Goal: Task Accomplishment & Management: Manage account settings

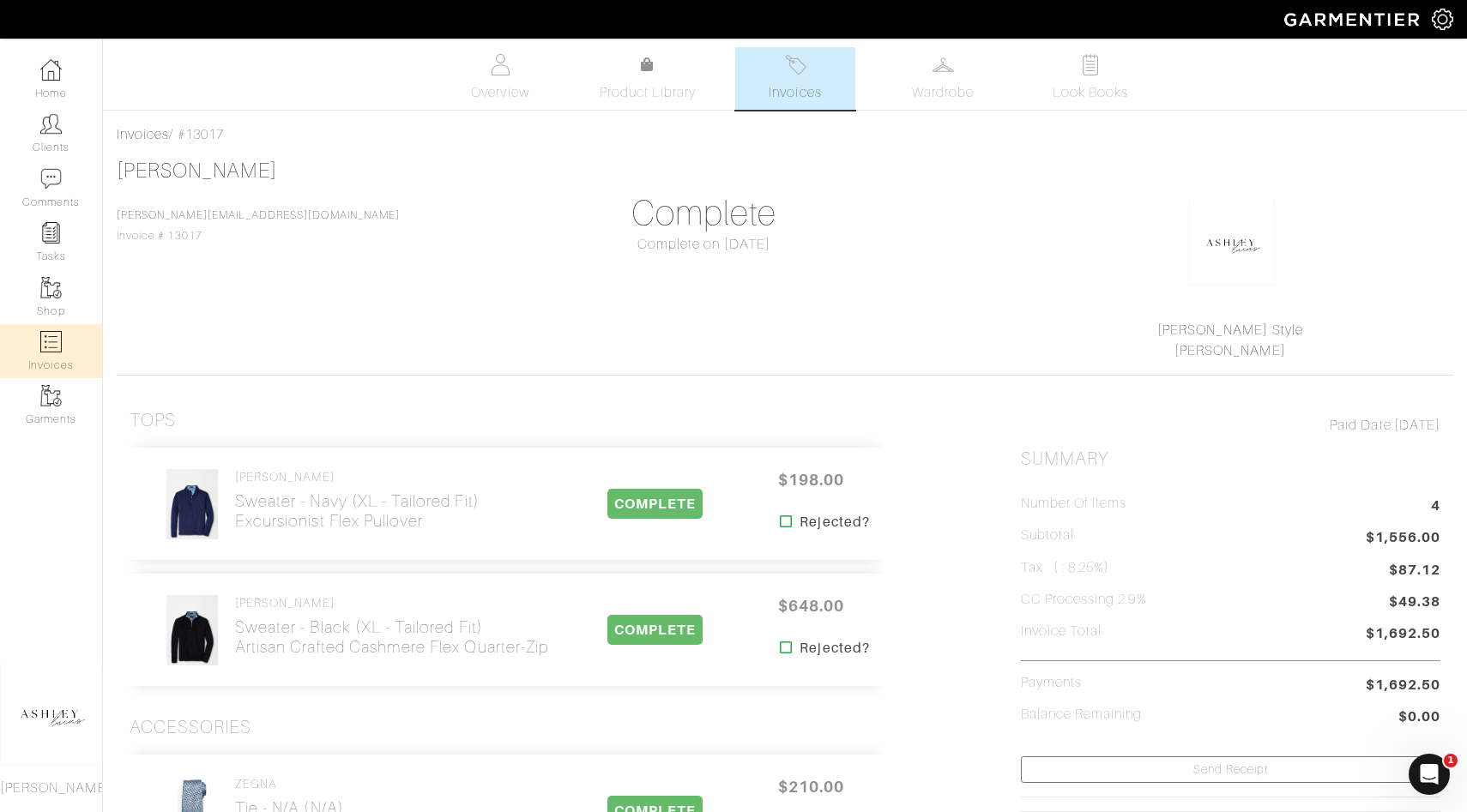
click at [88, 368] on link "Invoices" at bounding box center [51, 351] width 102 height 54
select select
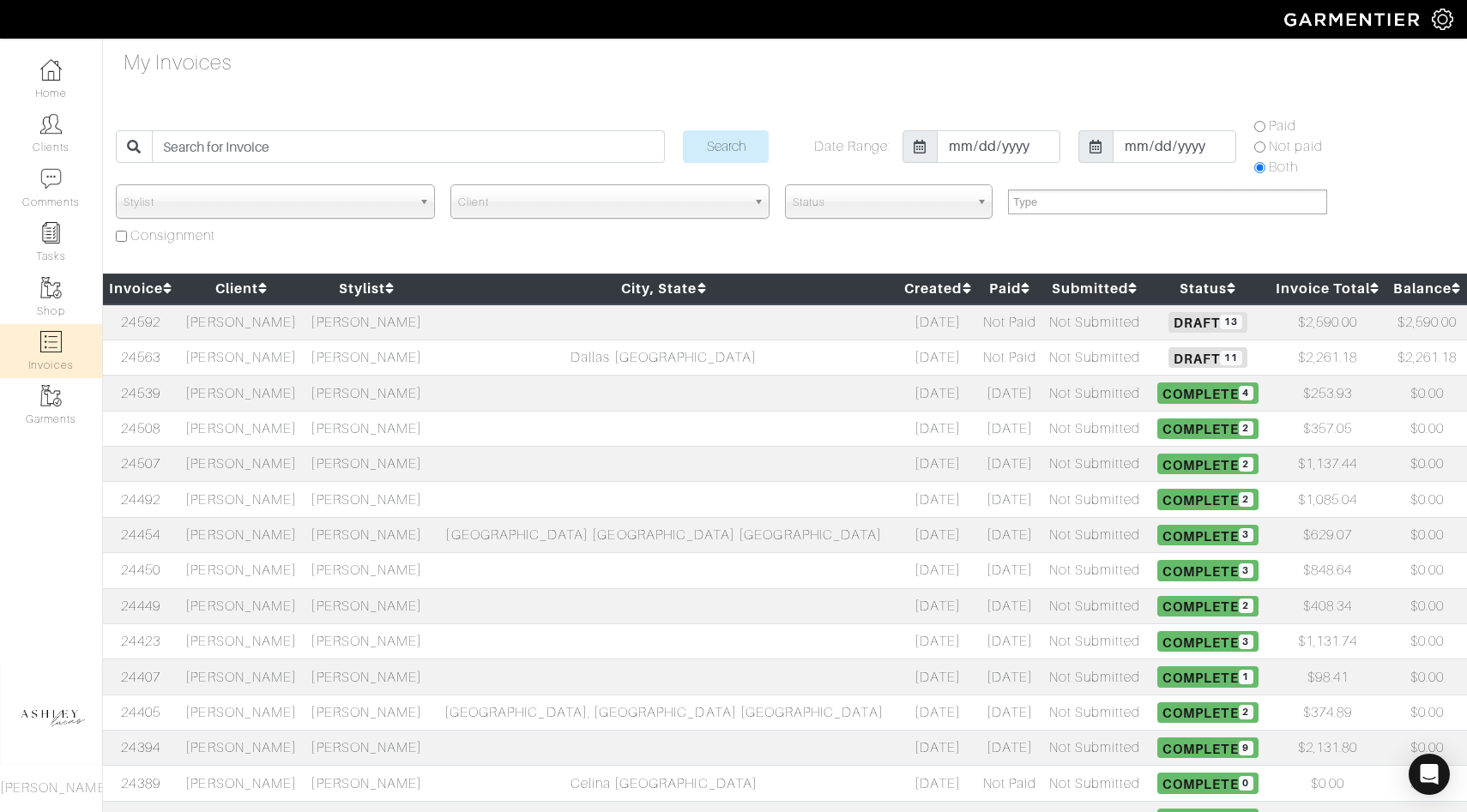
click at [370, 359] on td "[PERSON_NAME]" at bounding box center [367, 357] width 125 height 35
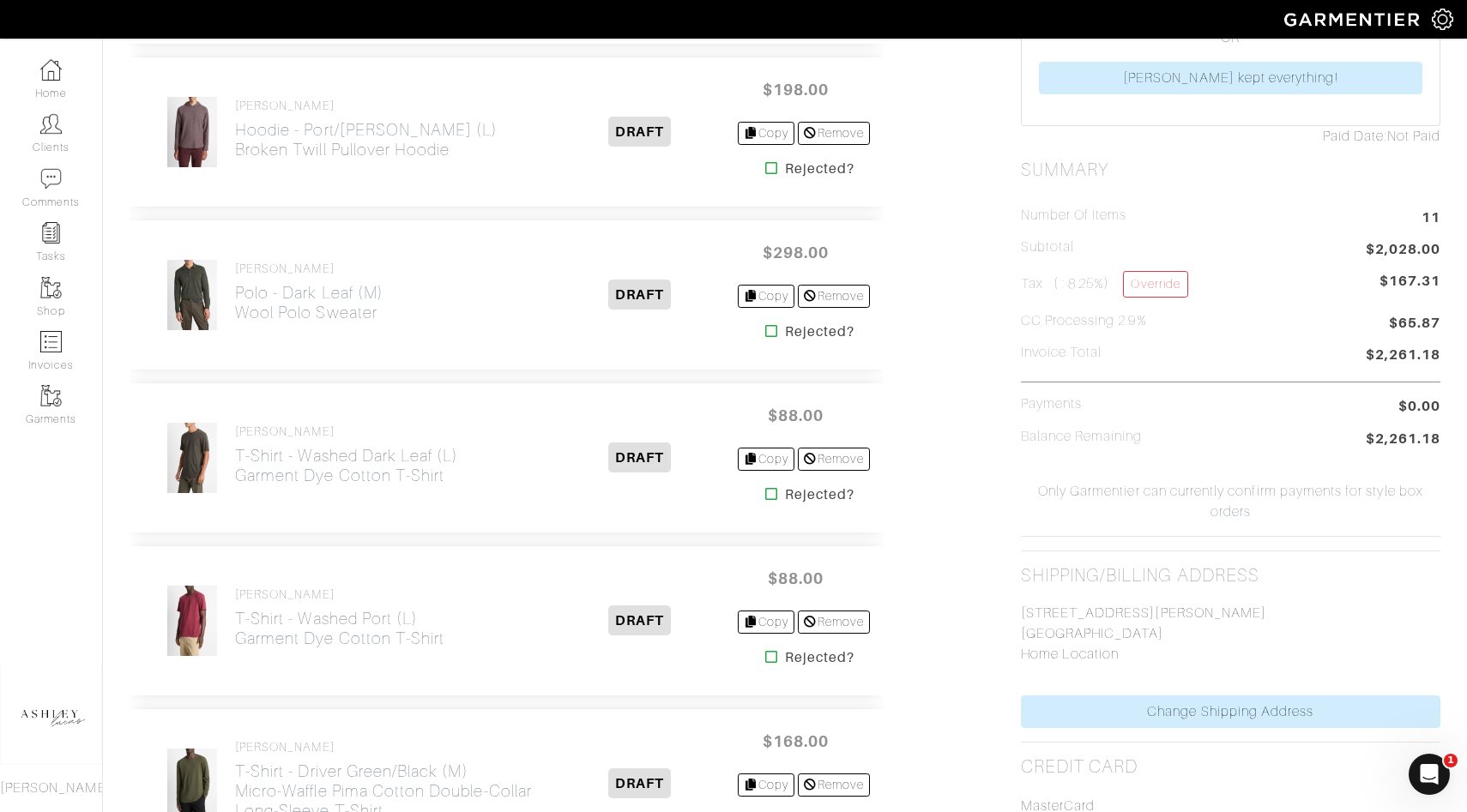
scroll to position [582, 0]
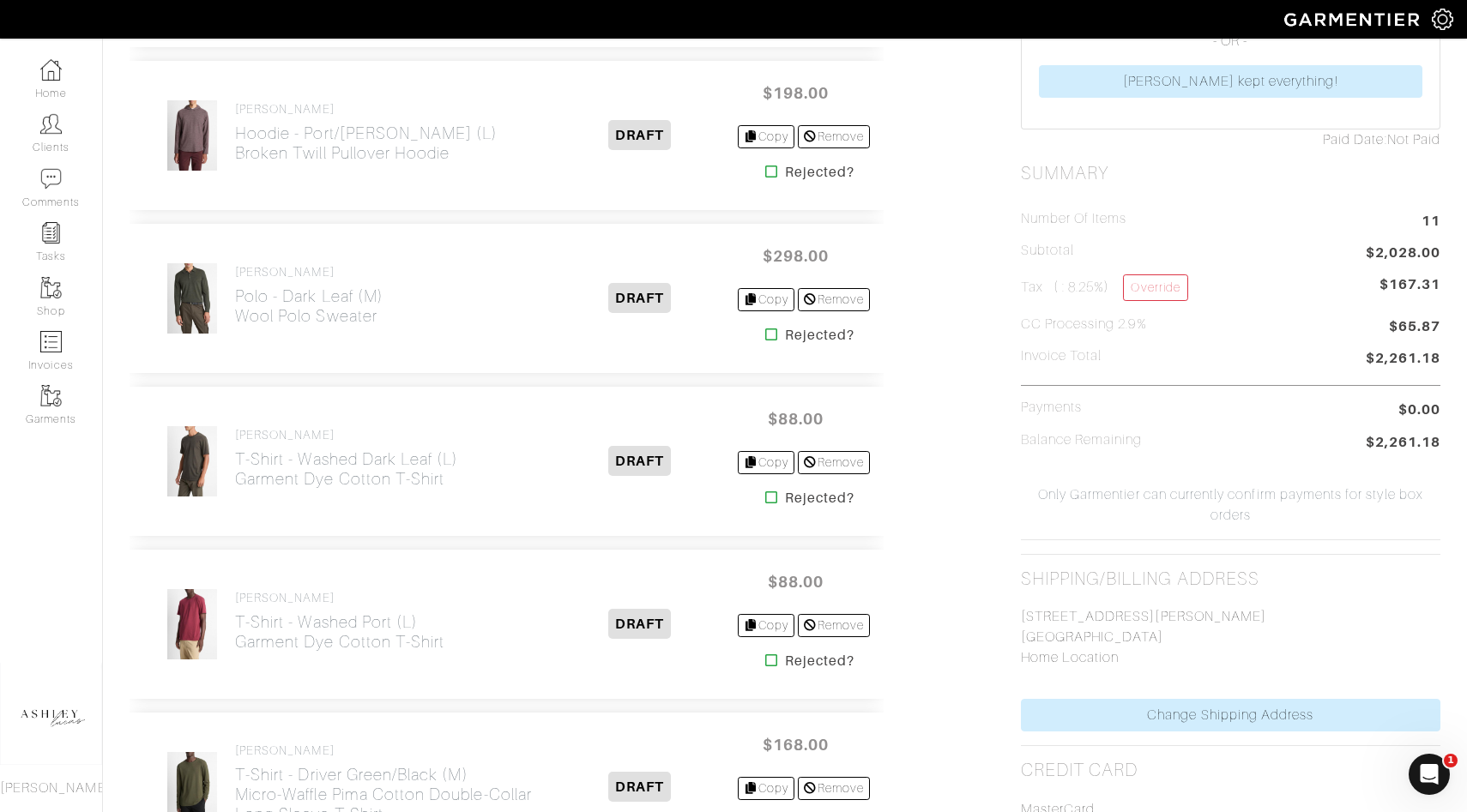
click at [766, 332] on icon at bounding box center [772, 334] width 13 height 13
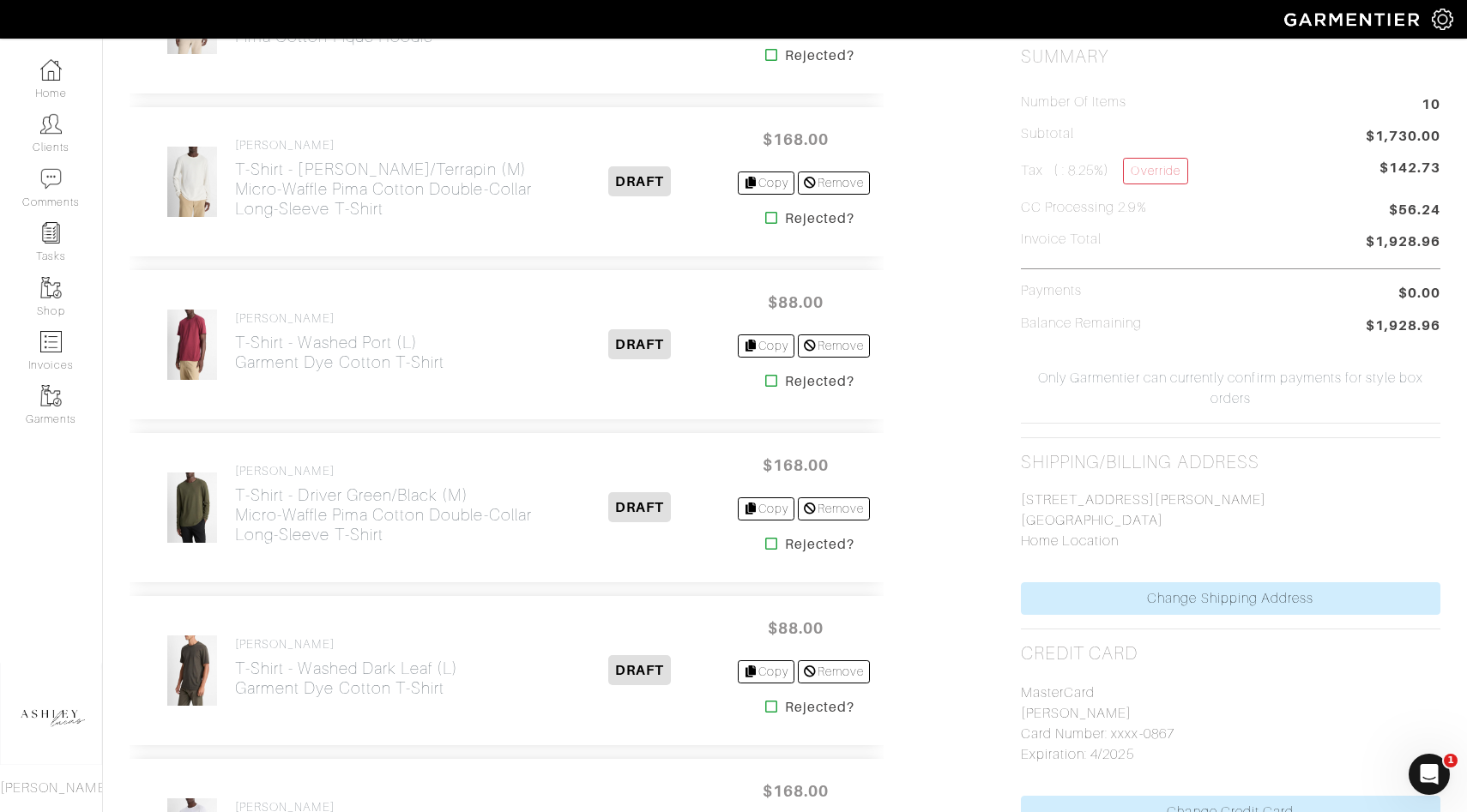
scroll to position [703, 0]
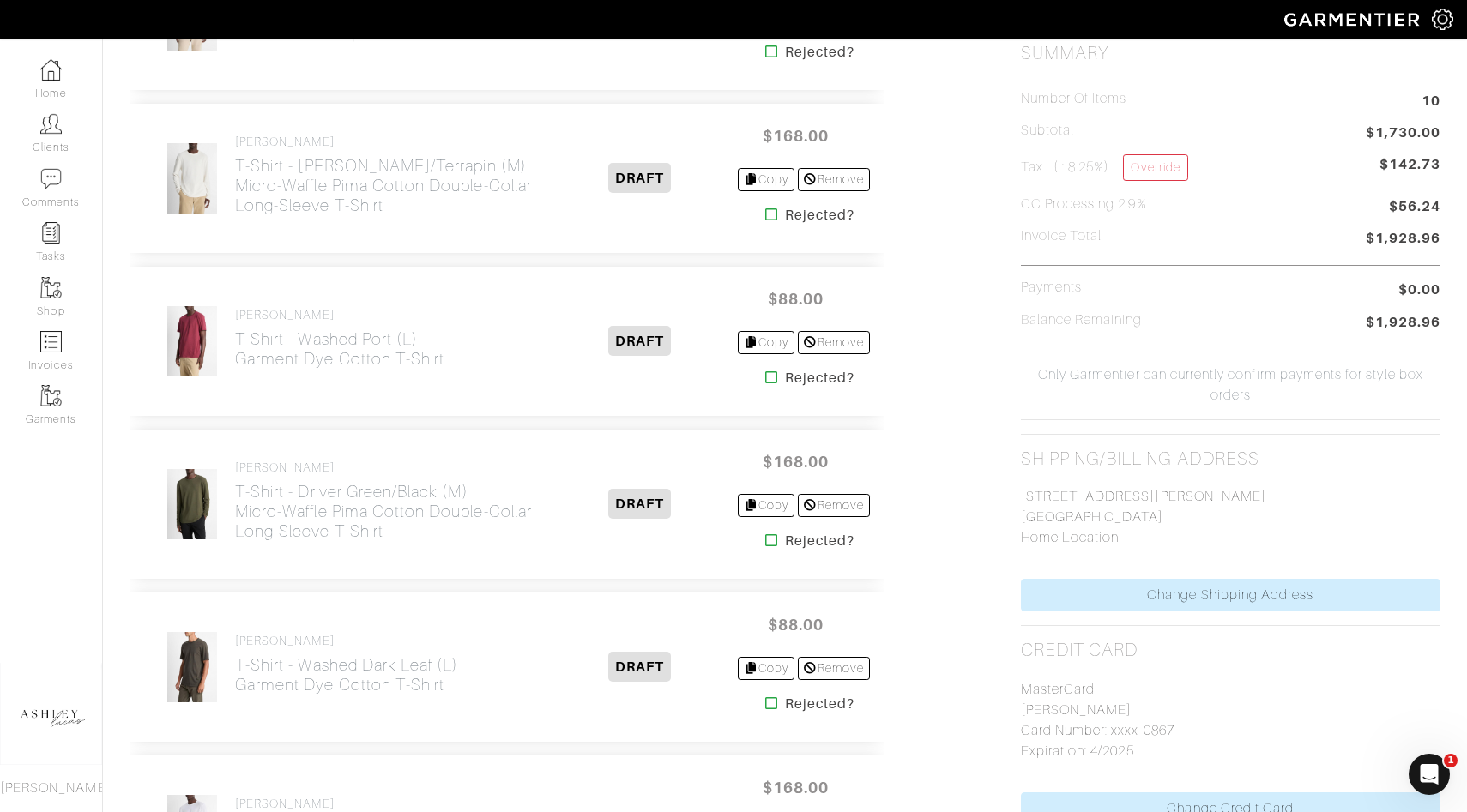
click at [766, 220] on icon at bounding box center [772, 214] width 13 height 13
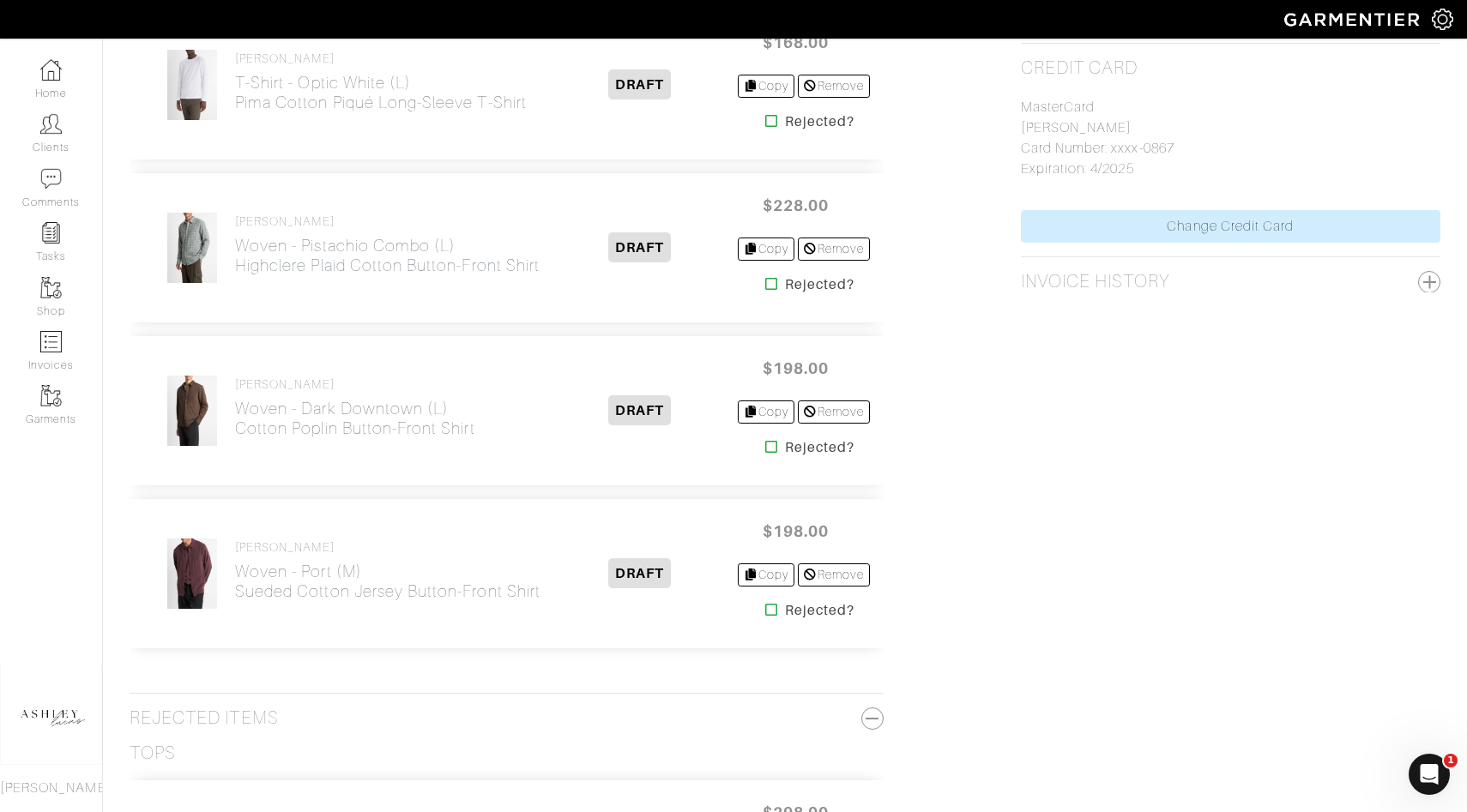
scroll to position [1287, 0]
click at [766, 449] on icon at bounding box center [772, 444] width 13 height 13
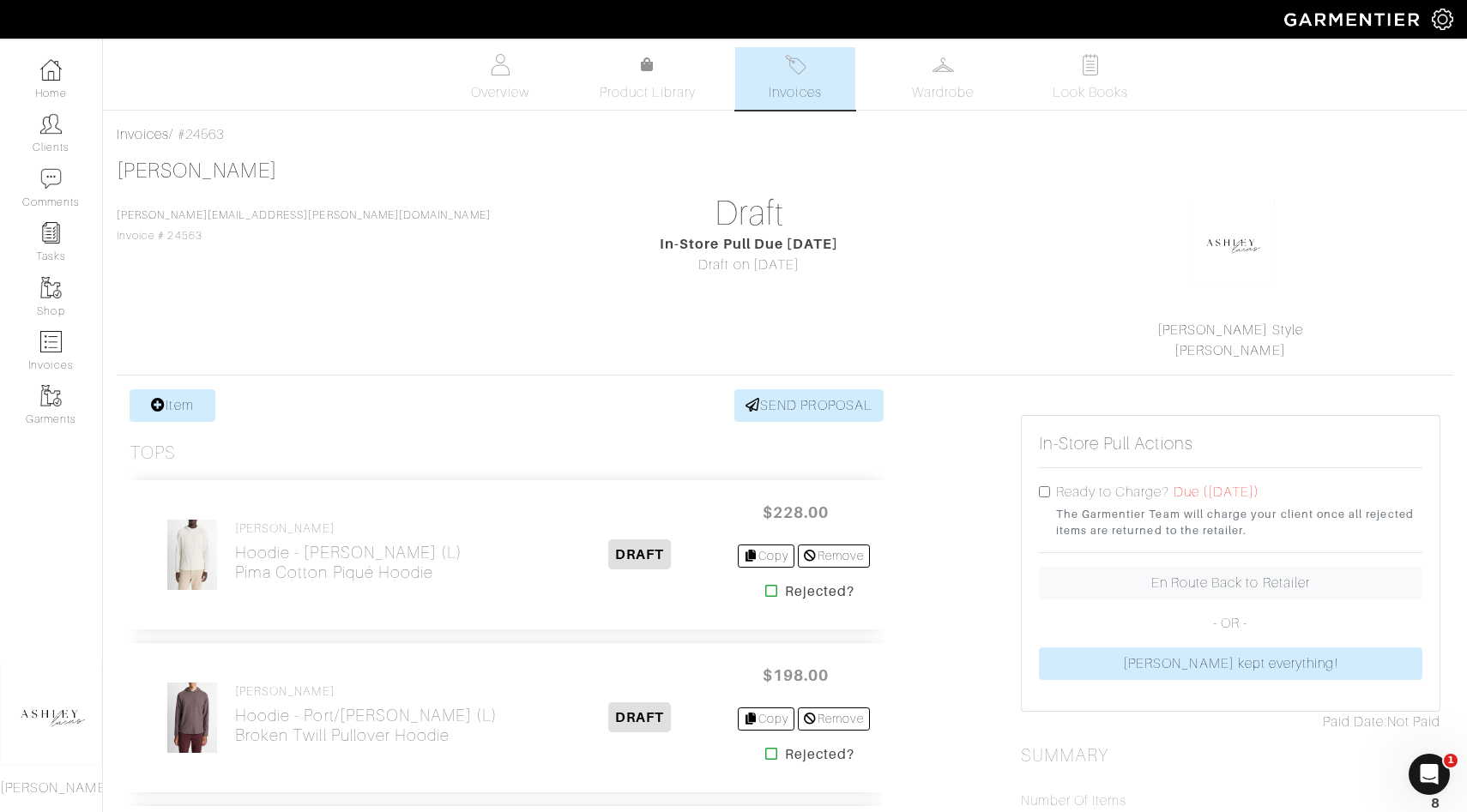
click at [807, 86] on span "Invoices" at bounding box center [794, 92] width 53 height 21
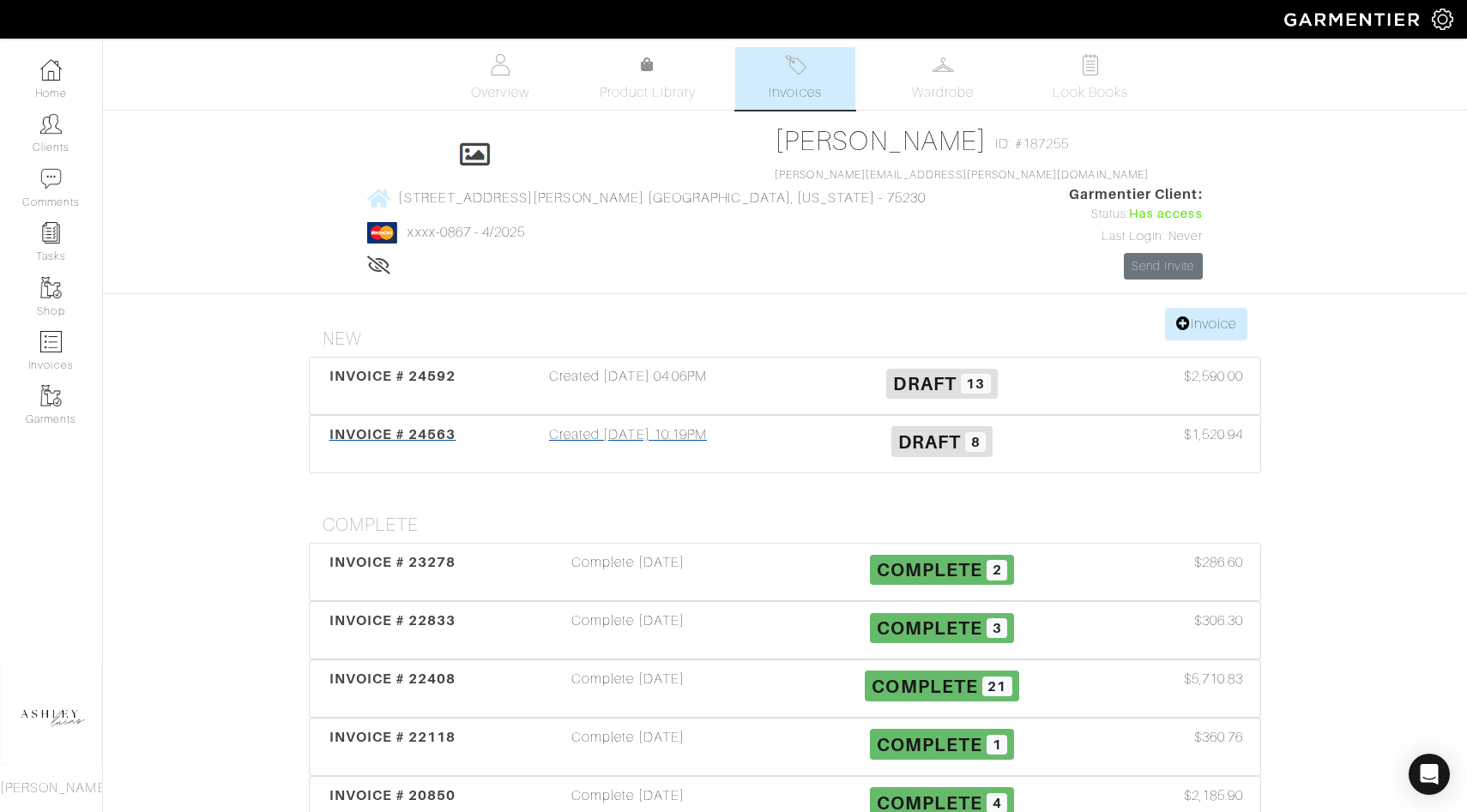
click at [920, 431] on span "Draft" at bounding box center [929, 442] width 63 height 21
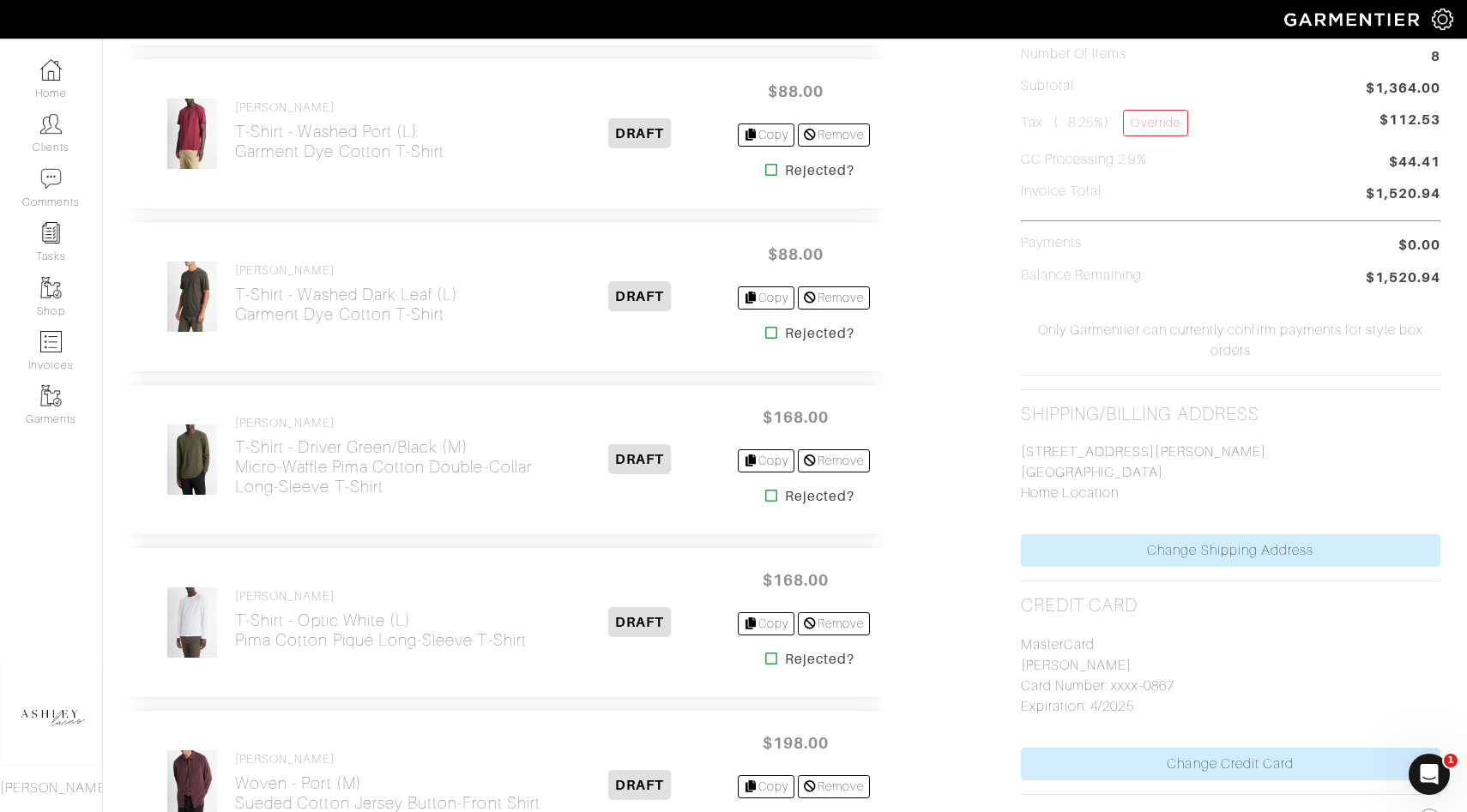
scroll to position [746, 0]
click at [332, 309] on h2 "T-Shirt - Washed Dark Leaf (L) Garment Dye Cotton T-Shirt" at bounding box center [347, 306] width 224 height 39
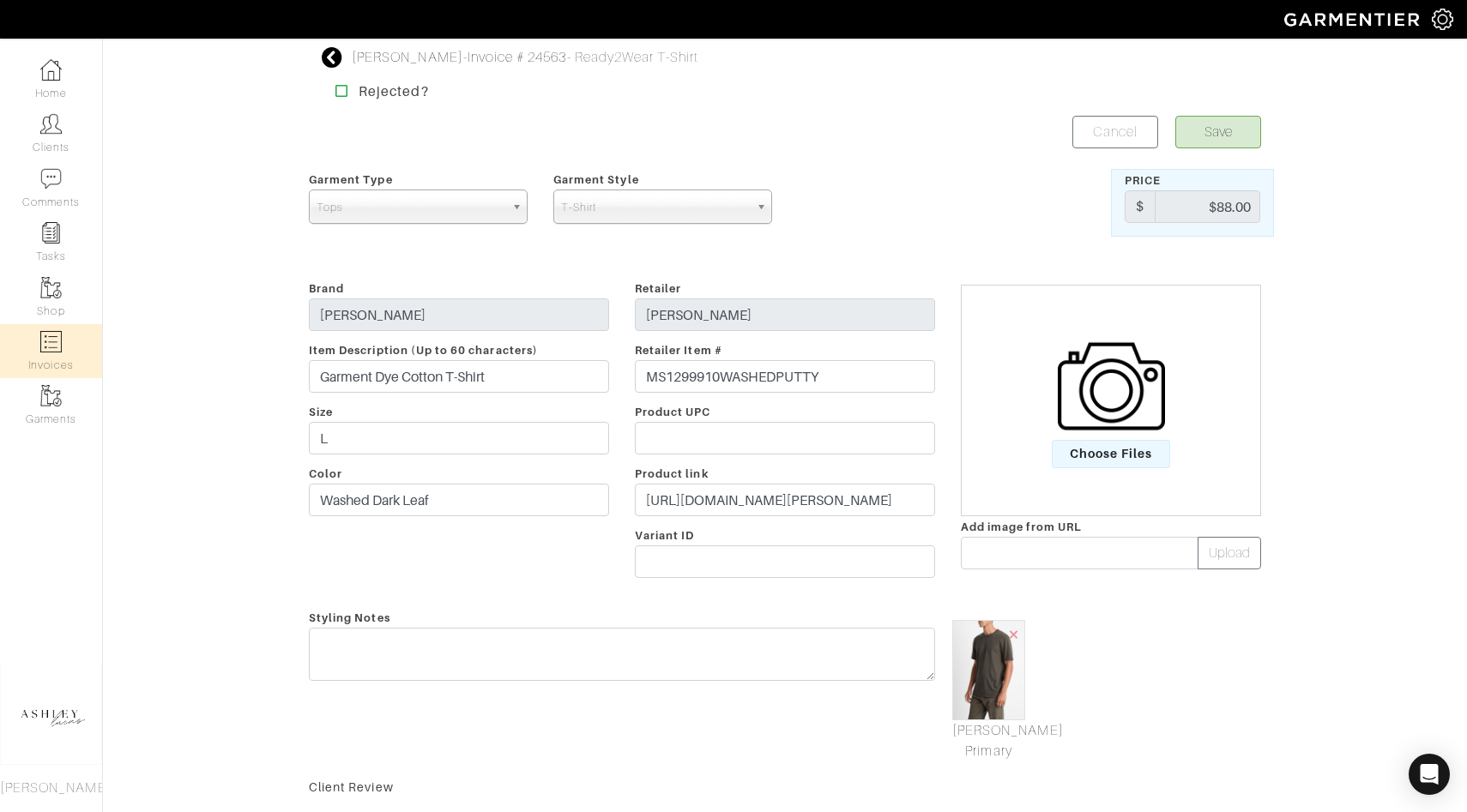
click at [67, 335] on link "Invoices" at bounding box center [51, 351] width 102 height 54
select select
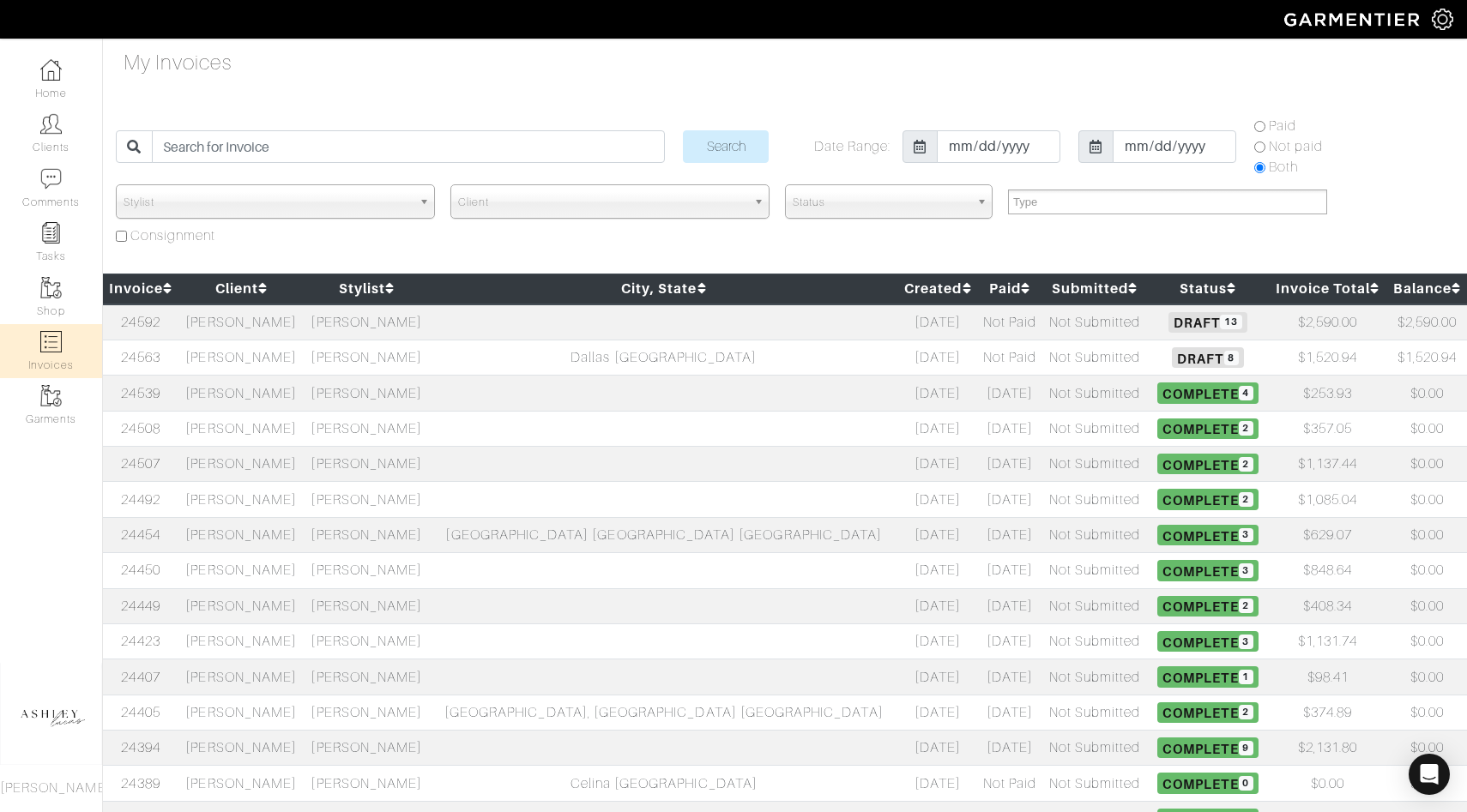
click at [1151, 366] on h5 "Draft 8" at bounding box center [1208, 357] width 114 height 21
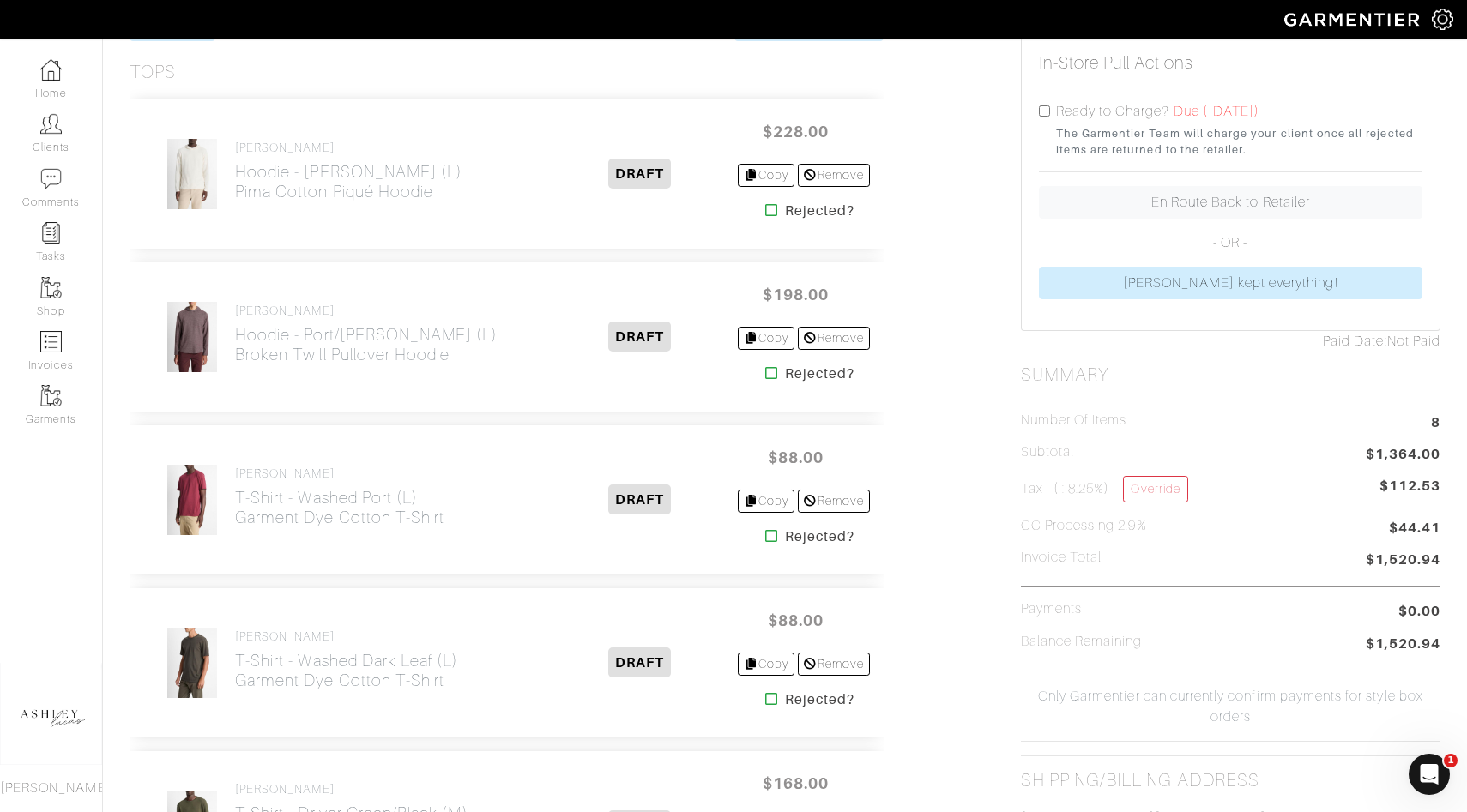
scroll to position [360, 0]
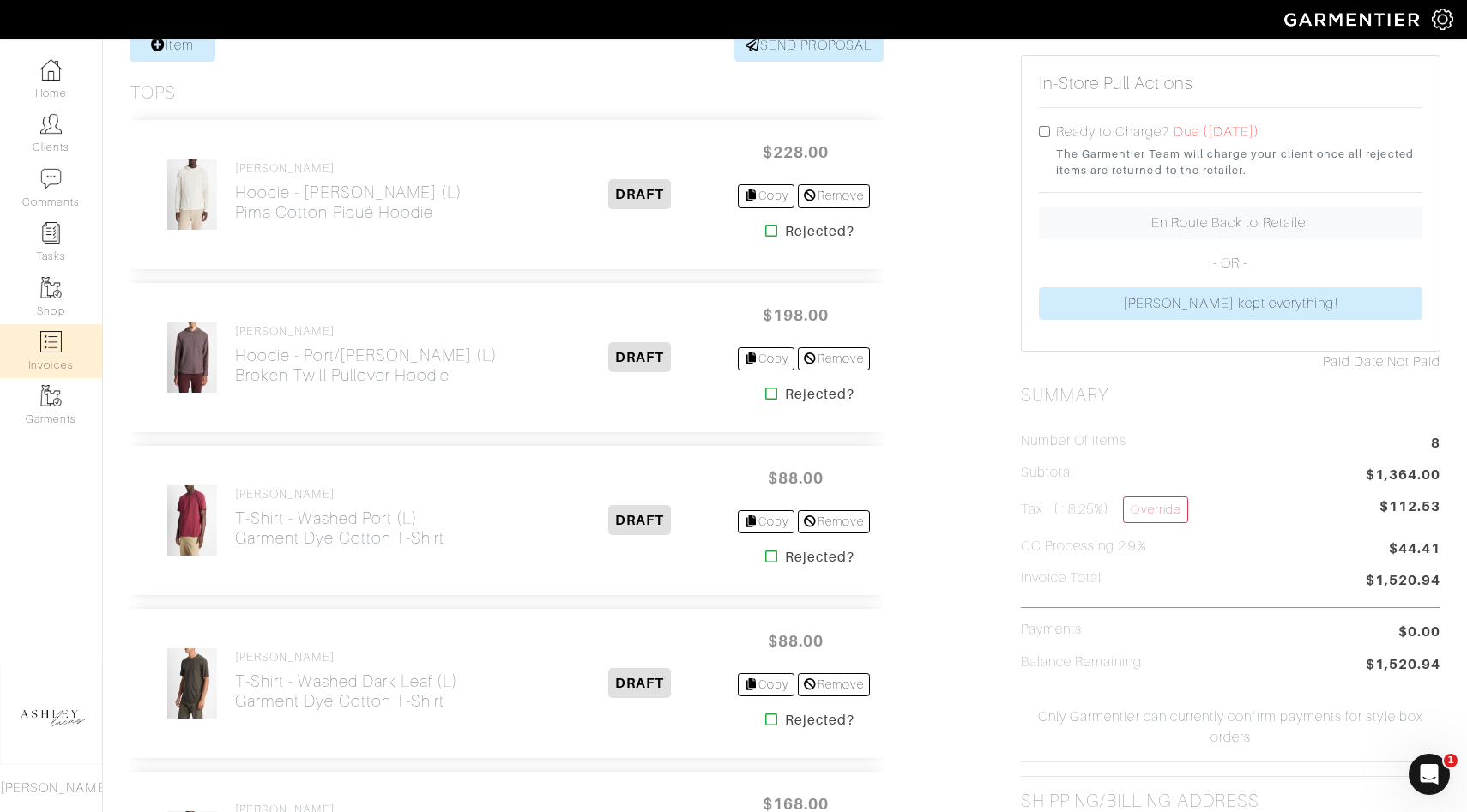
click at [31, 351] on link "Invoices" at bounding box center [51, 351] width 102 height 54
select select
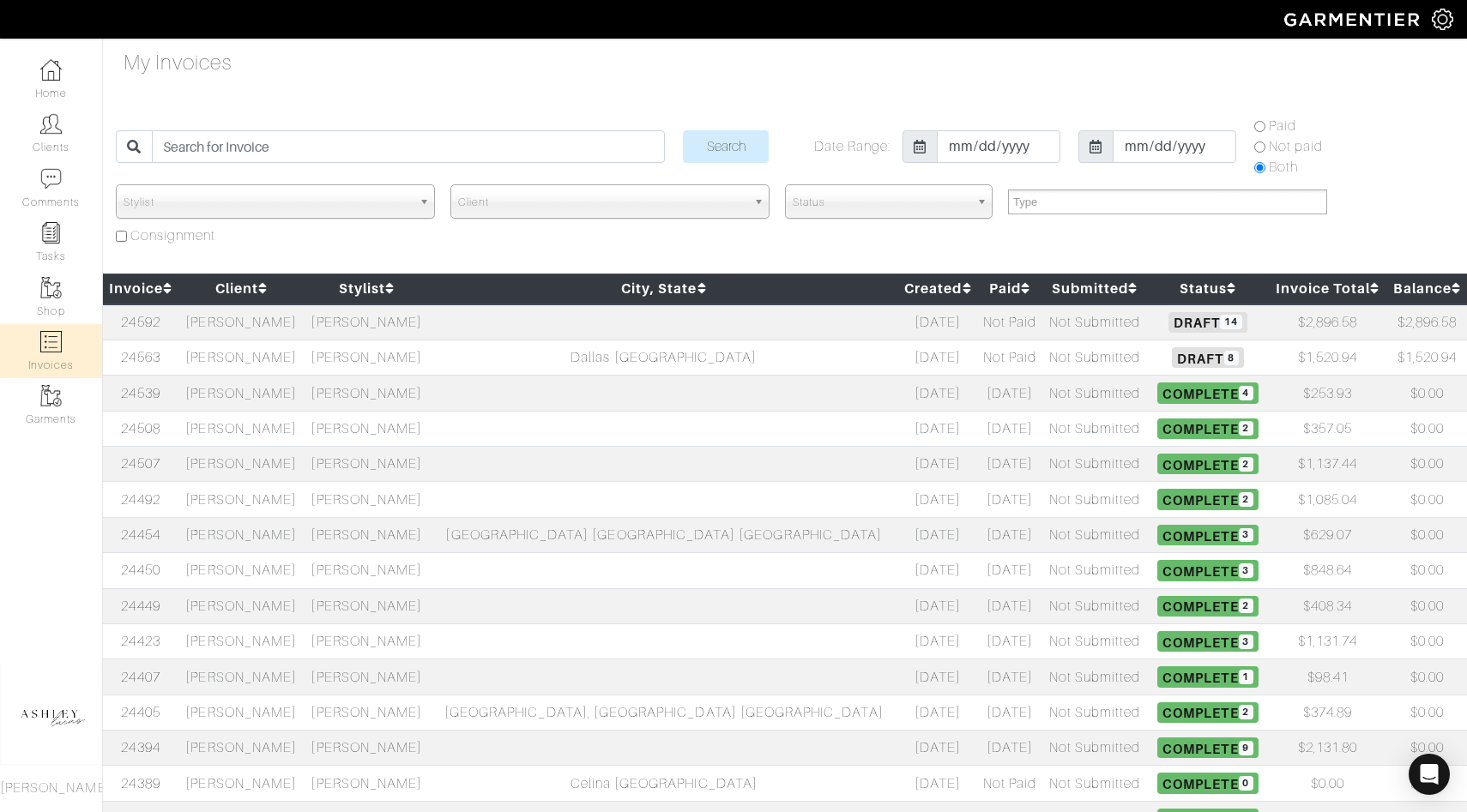
click at [978, 356] on td "Not Paid" at bounding box center [1010, 357] width 65 height 35
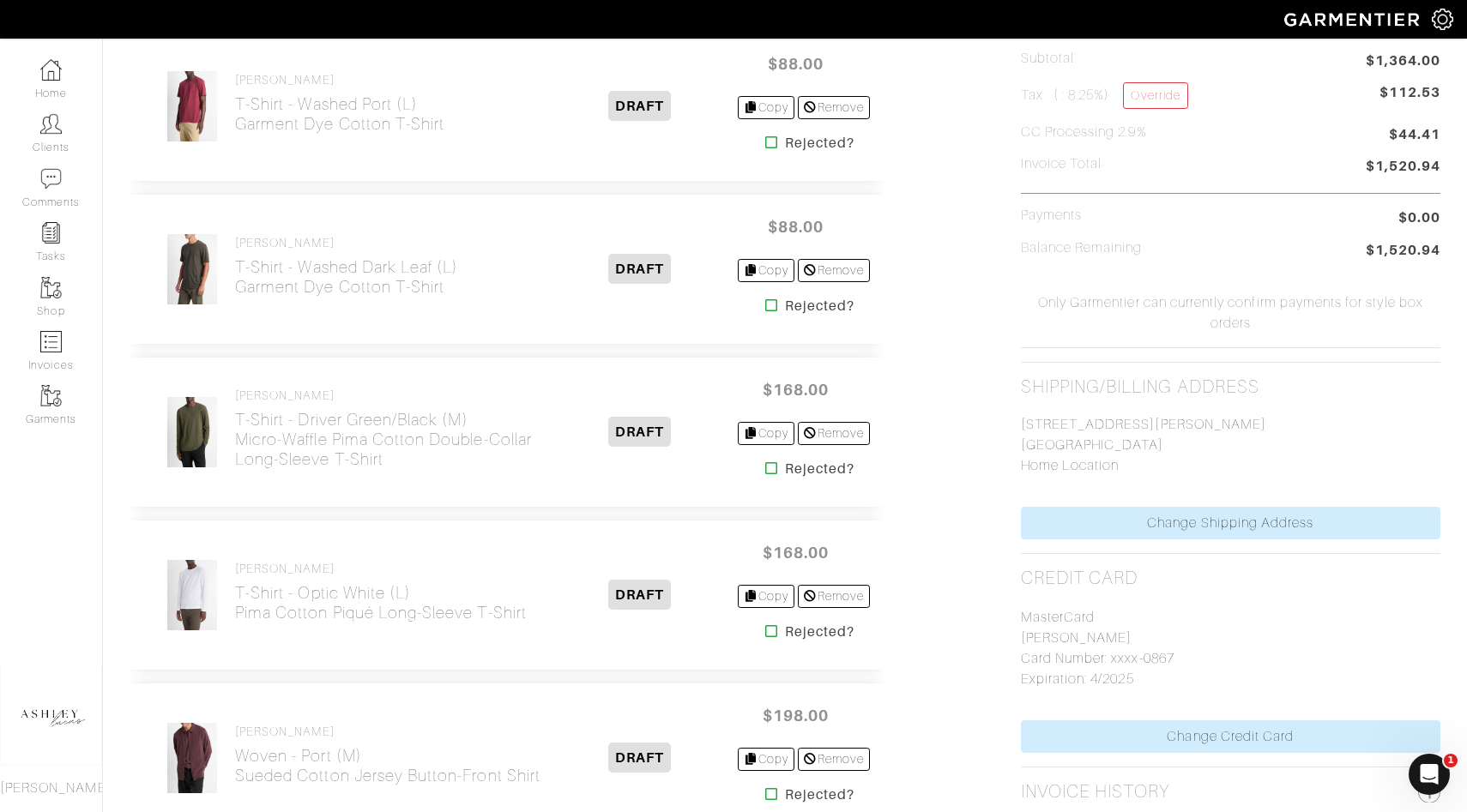
scroll to position [872, 0]
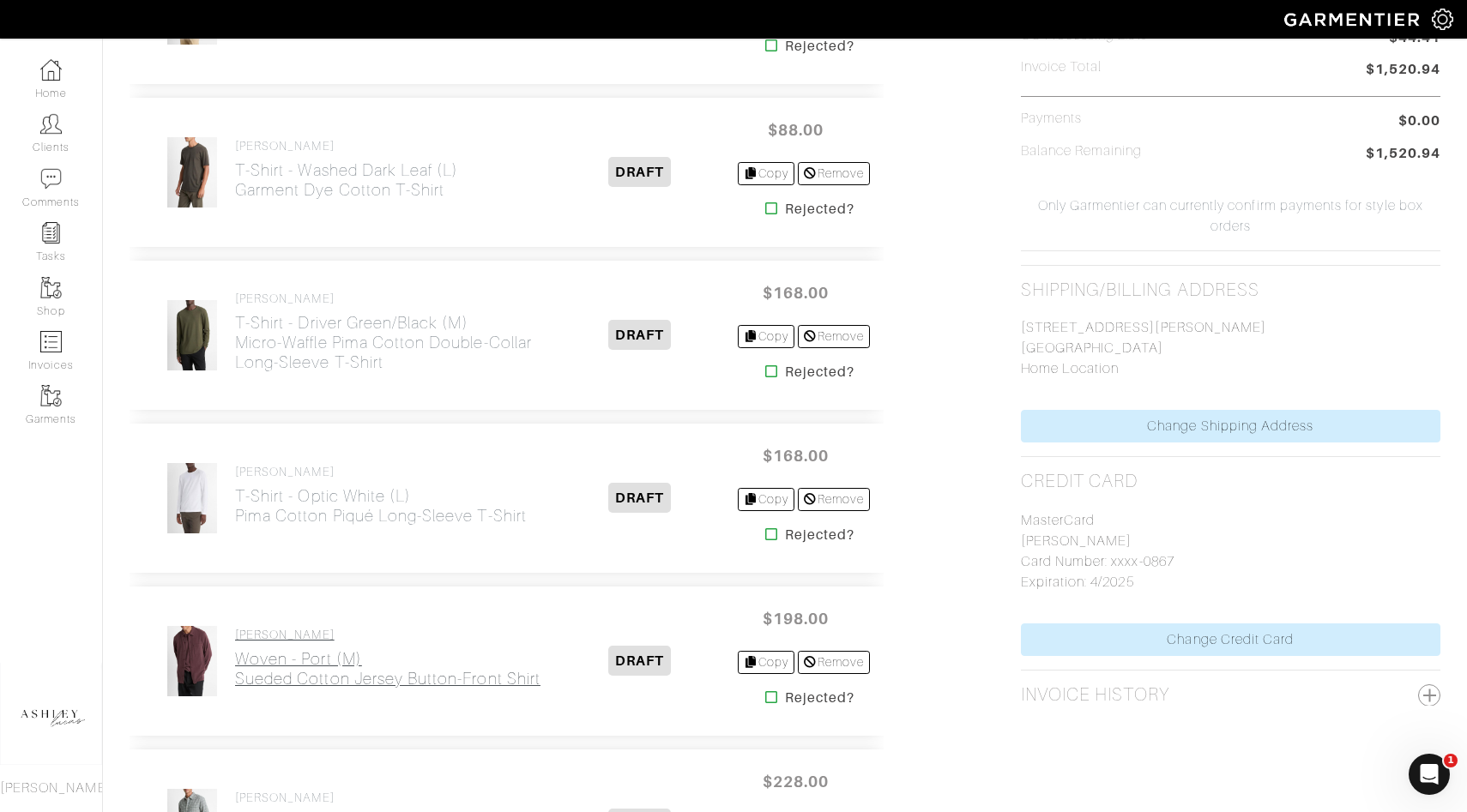
click at [302, 662] on h2 "Woven - Port (M) Sueded Cotton Jersey Button-Front Shirt" at bounding box center [387, 669] width 305 height 39
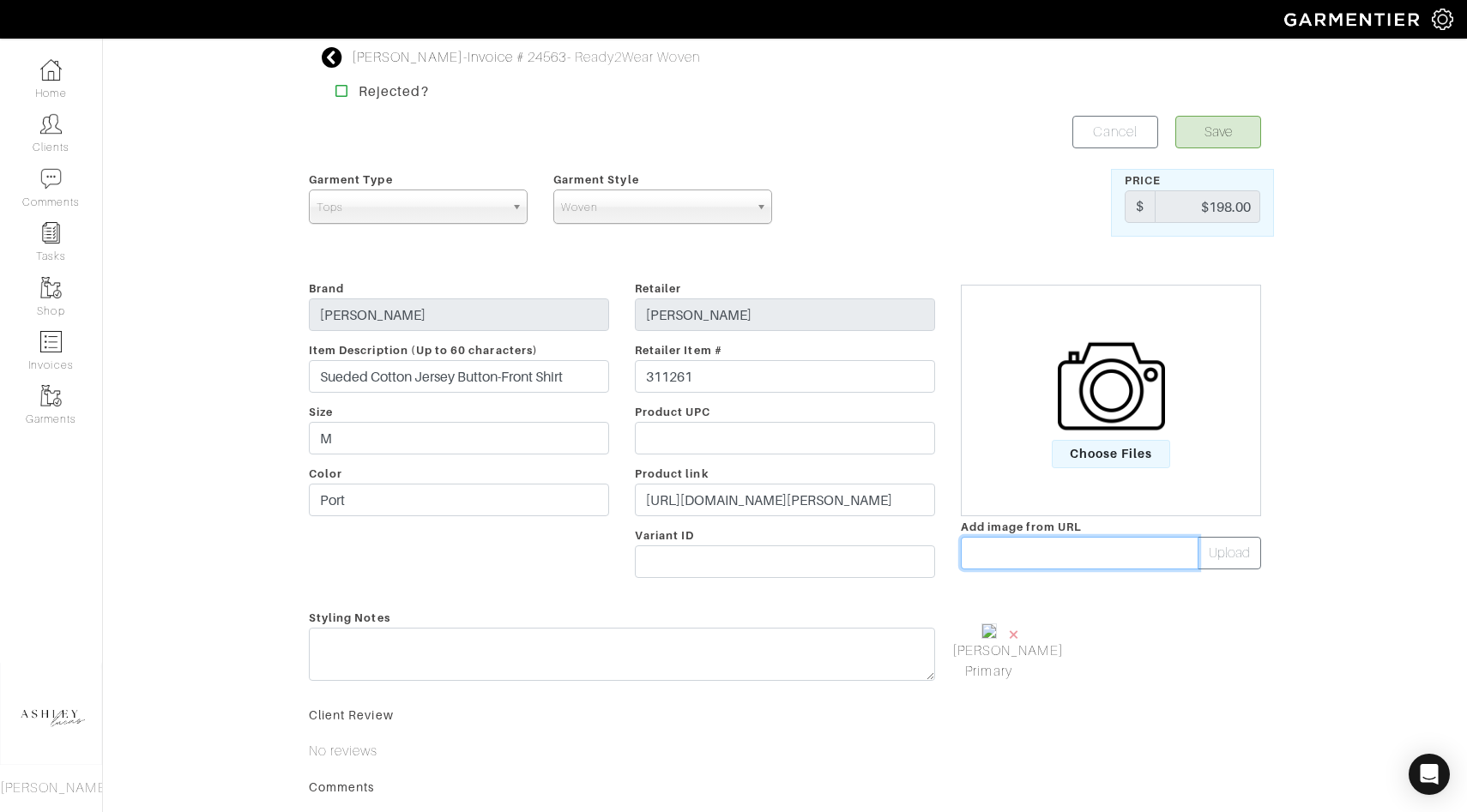
click at [979, 562] on input "text" at bounding box center [1080, 553] width 238 height 32
paste input "https://cdn.saksfifthavenue.com/is/image/saks/0400021591154_PORT?wid=2000&hei=2…"
type input "https://cdn.saksfifthavenue.com/is/image/saks/0400021591154_PORT?wid=2000&hei=2…"
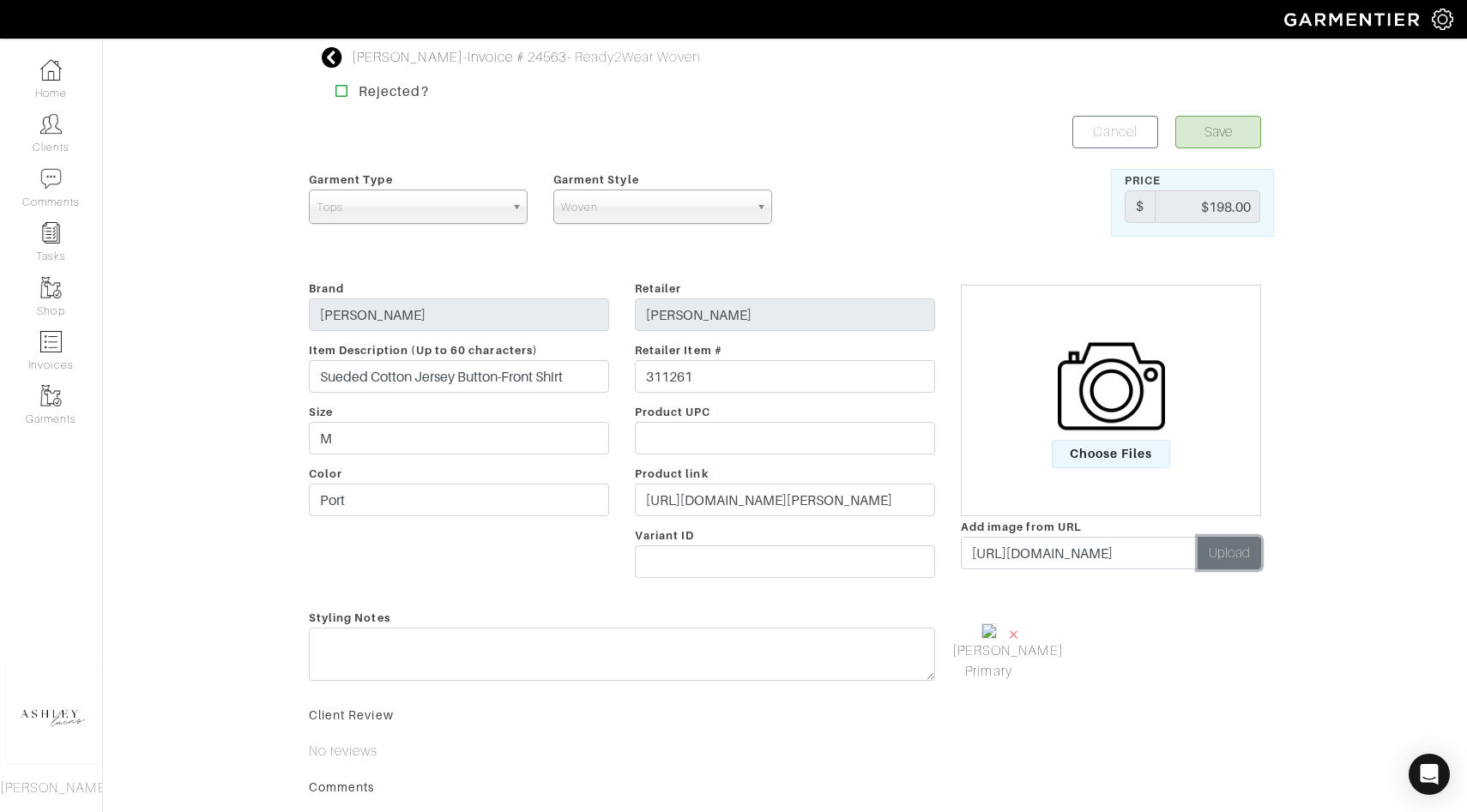
click at [1219, 539] on button "Upload" at bounding box center [1229, 553] width 64 height 32
click at [1096, 630] on span "×" at bounding box center [1095, 634] width 13 height 23
click at [1217, 134] on button "Save" at bounding box center [1218, 131] width 86 height 32
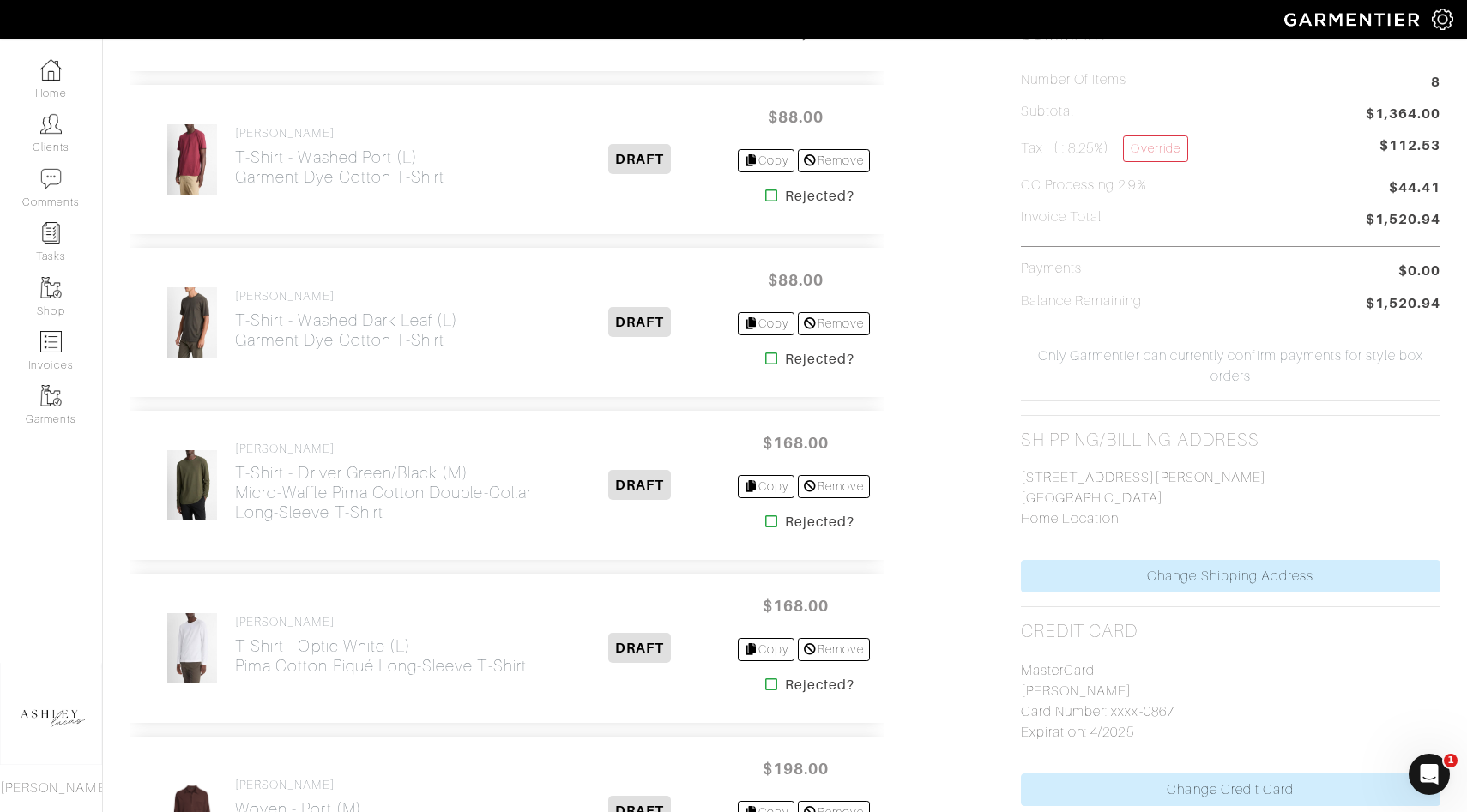
scroll to position [954, 0]
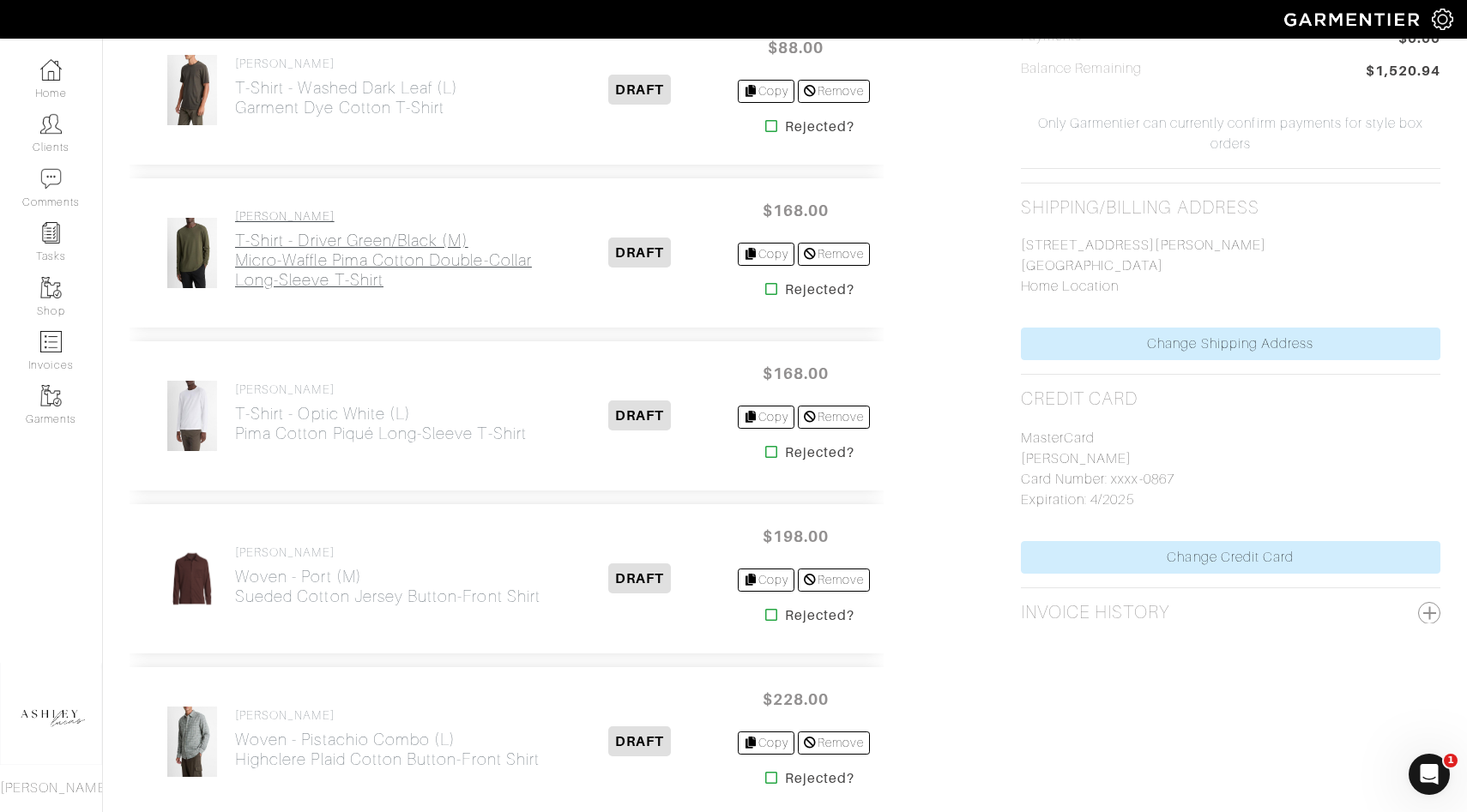
click at [318, 251] on h2 "T-Shirt - Driver Green/Black (M) Micro-Waffle Pima Cotton Double-Collar Long-Sl…" at bounding box center [389, 260] width 308 height 59
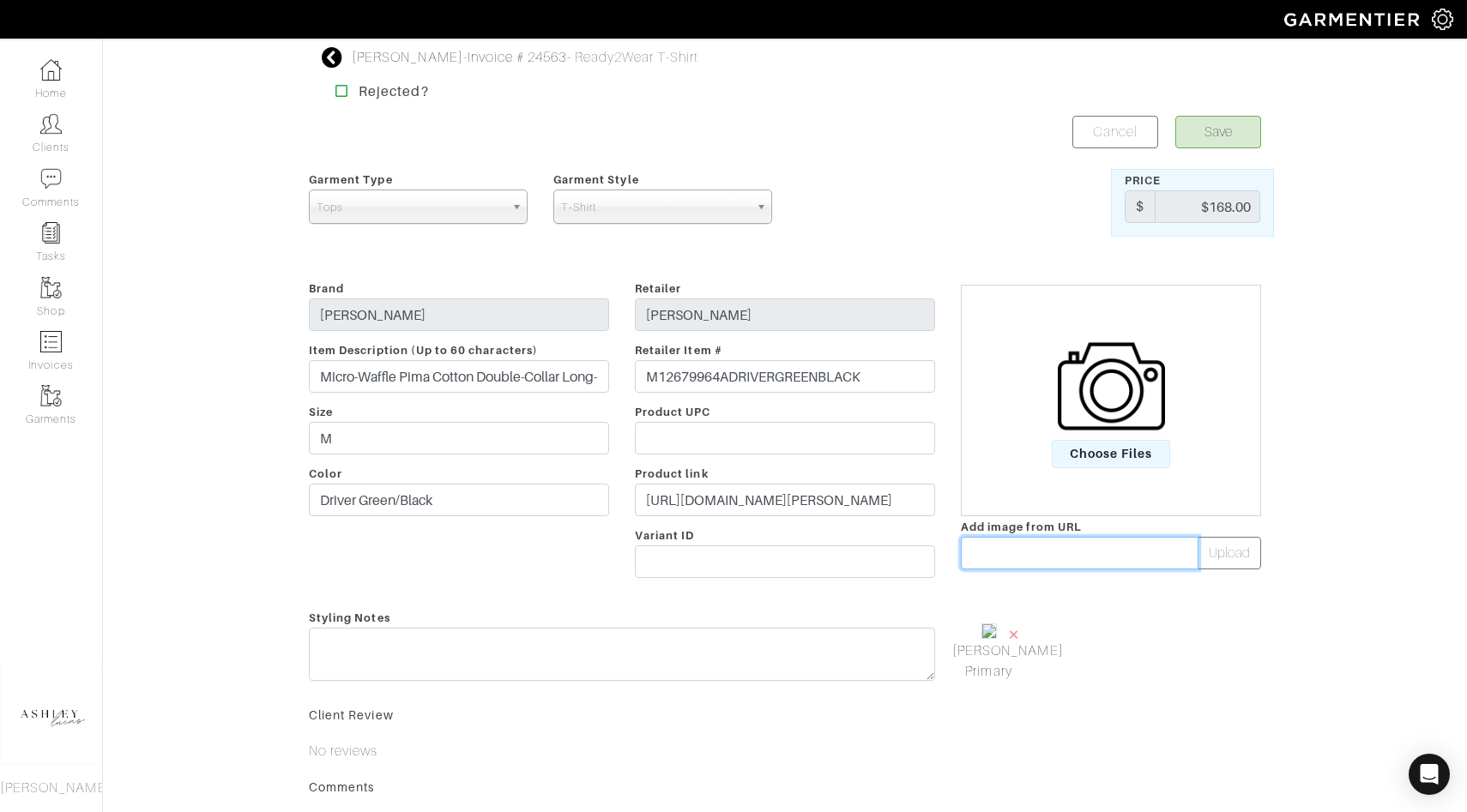
click at [1043, 552] on input "text" at bounding box center [1080, 553] width 238 height 32
paste input "https://cdn.saksfifthavenue.com/is/image/saks/0400024355238_DRIVERGREENBLACK?wi…"
type input "https://cdn.saksfifthavenue.com/is/image/saks/0400024355238_DRIVERGREENBLACK?wi…"
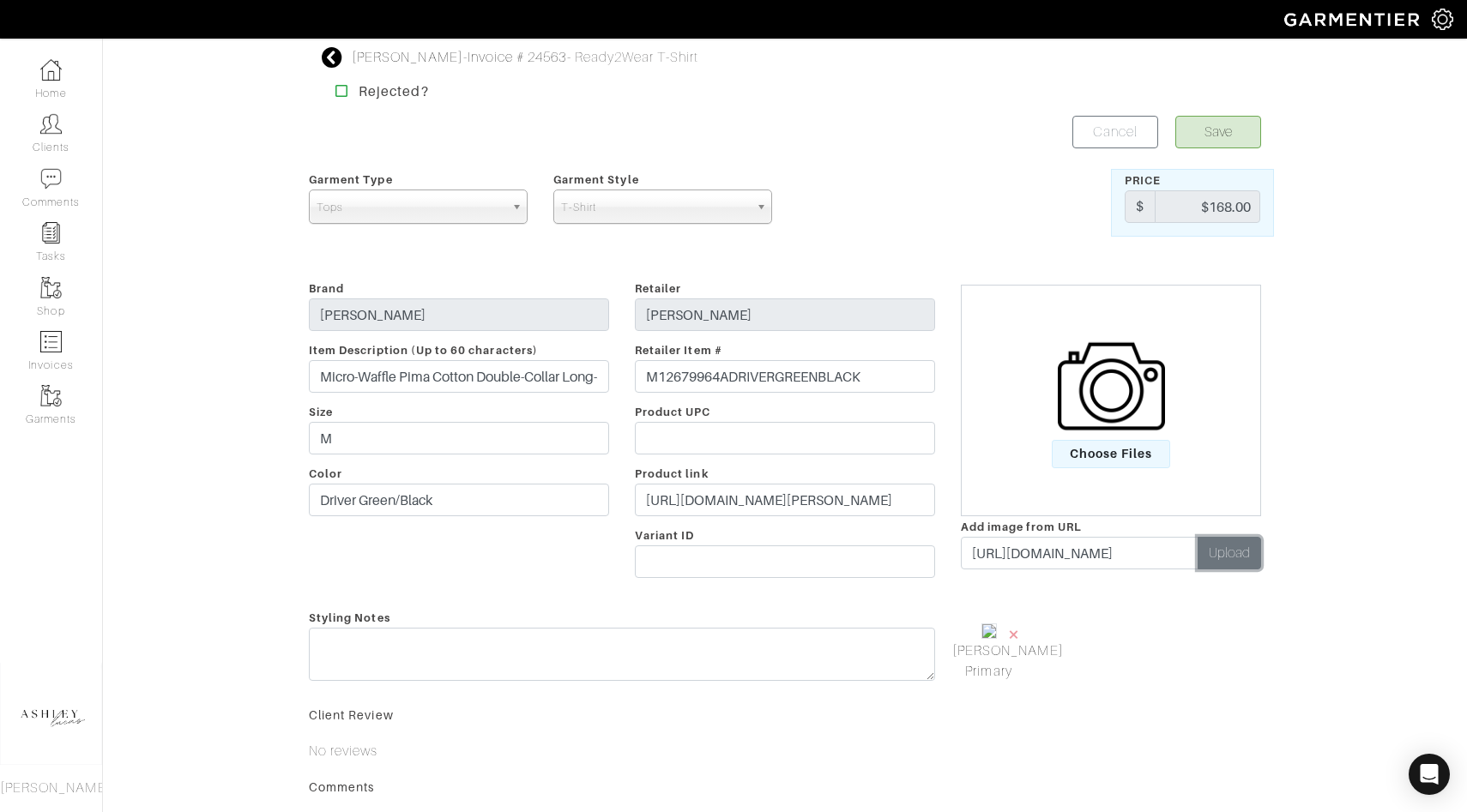
click at [1221, 556] on button "Upload" at bounding box center [1229, 553] width 64 height 32
click at [1096, 635] on span "×" at bounding box center [1095, 634] width 13 height 23
click at [1233, 137] on button "Save" at bounding box center [1218, 131] width 86 height 32
